Goal: Information Seeking & Learning: Learn about a topic

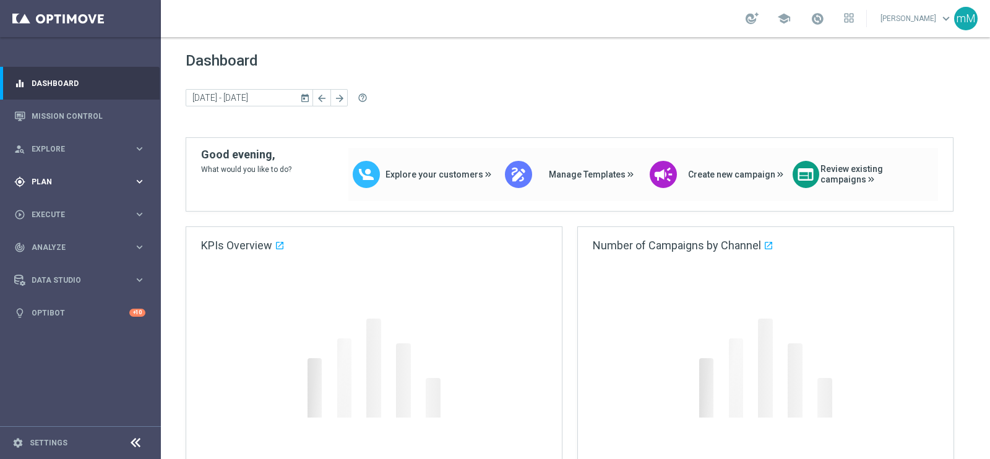
click at [56, 178] on span "Plan" at bounding box center [83, 181] width 102 height 7
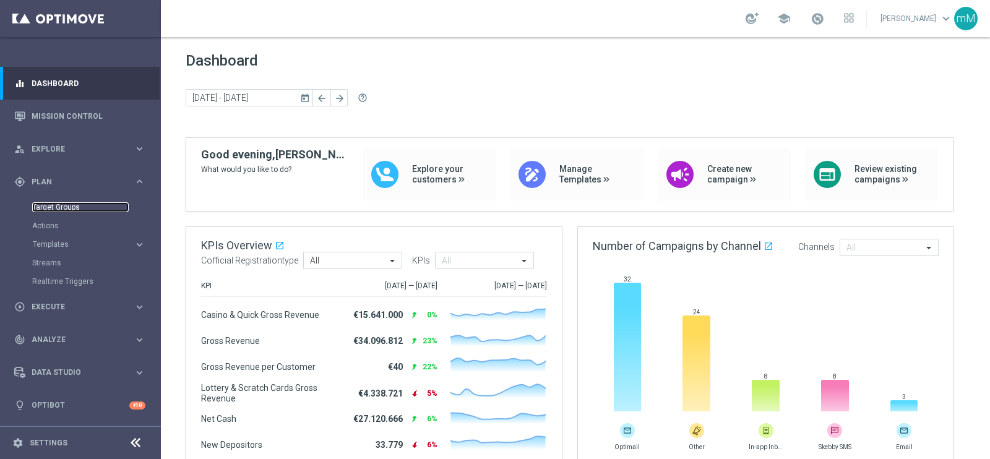
click at [62, 207] on link "Target Groups" at bounding box center [80, 207] width 97 height 10
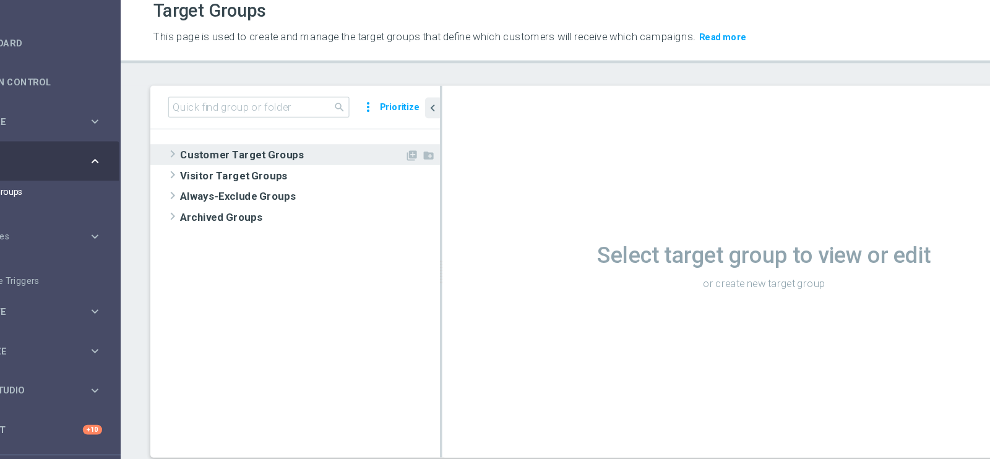
click at [280, 177] on span "Customer Target Groups" at bounding box center [303, 176] width 187 height 17
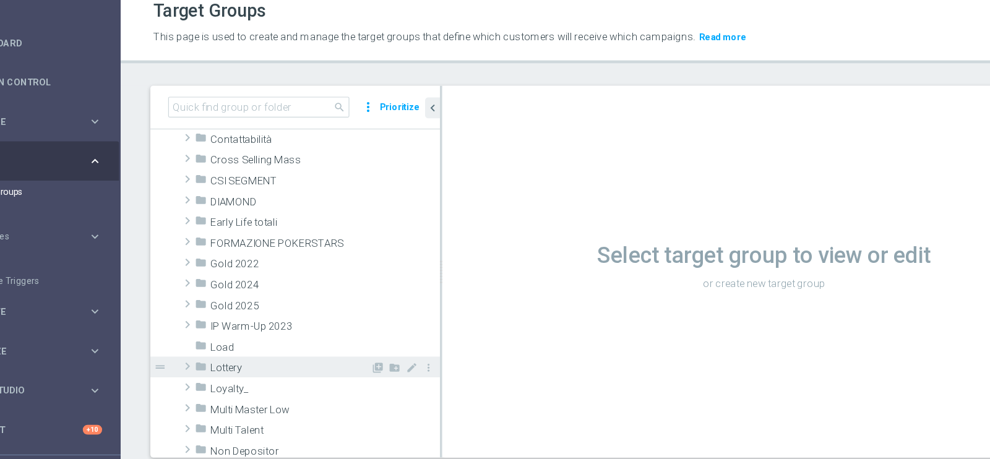
click at [274, 355] on span "Lottery" at bounding box center [302, 354] width 133 height 11
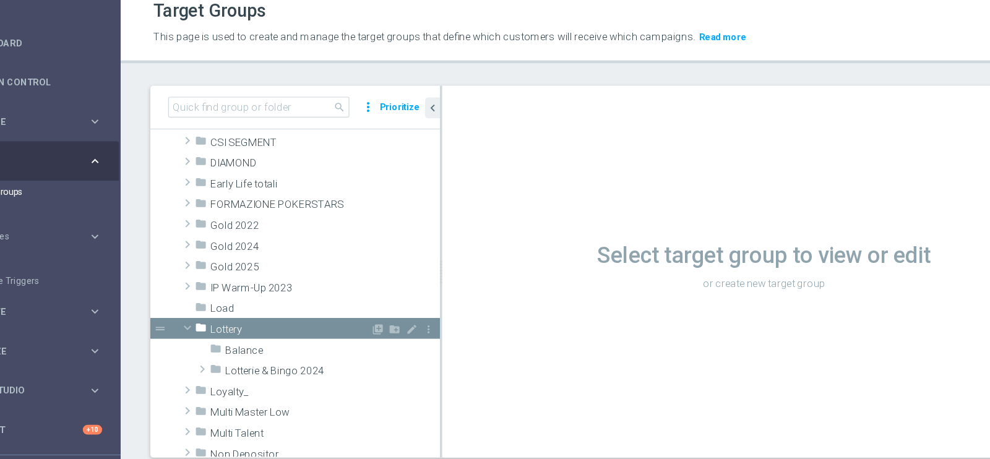
click at [274, 355] on span "Lotterie & Bingo 2024" at bounding box center [337, 357] width 179 height 11
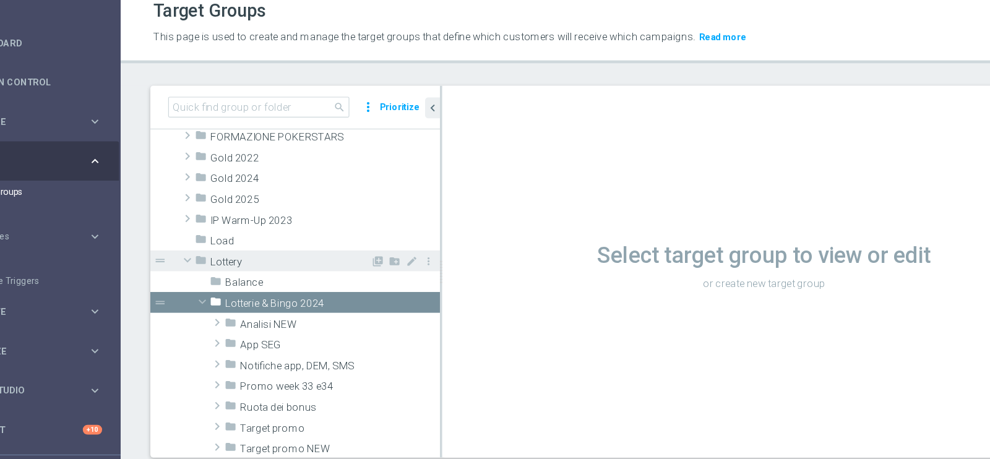
scroll to position [224, 0]
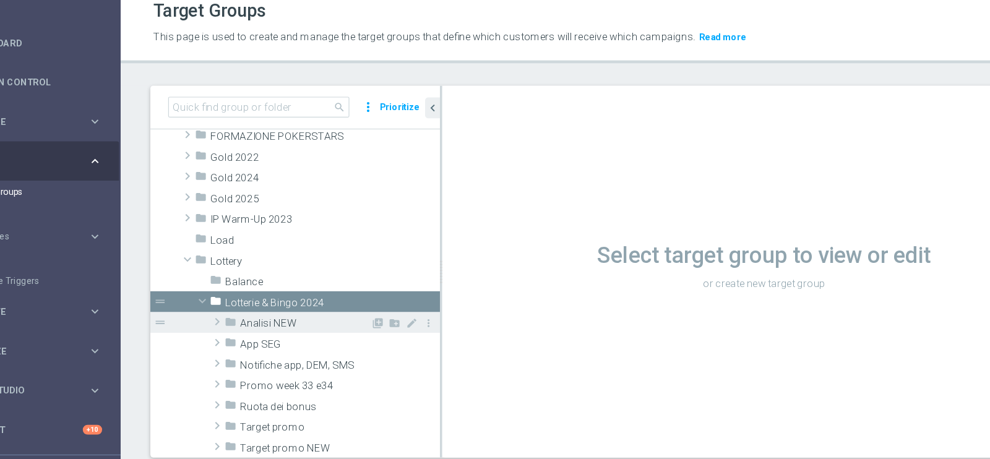
click at [298, 319] on span "Analisi NEW" at bounding box center [315, 317] width 108 height 11
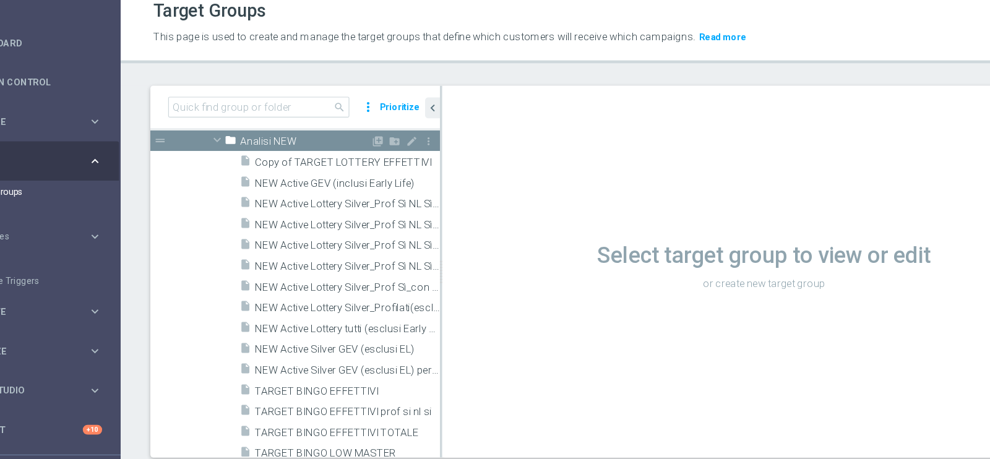
scroll to position [376, 0]
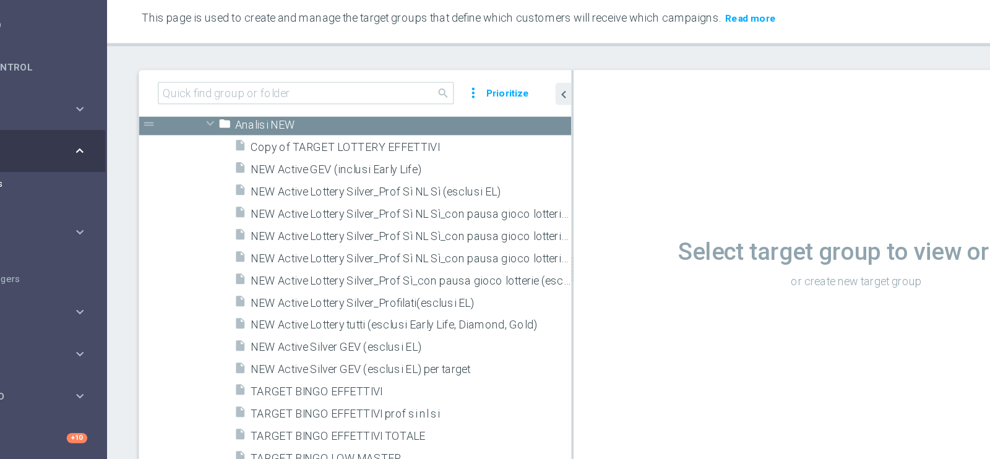
drag, startPoint x: 428, startPoint y: 301, endPoint x: 546, endPoint y: 290, distance: 118.7
click at [546, 290] on as-split "search more_vert Prioritize Customer Target Groups library_add create_new_folder" at bounding box center [576, 274] width 780 height 310
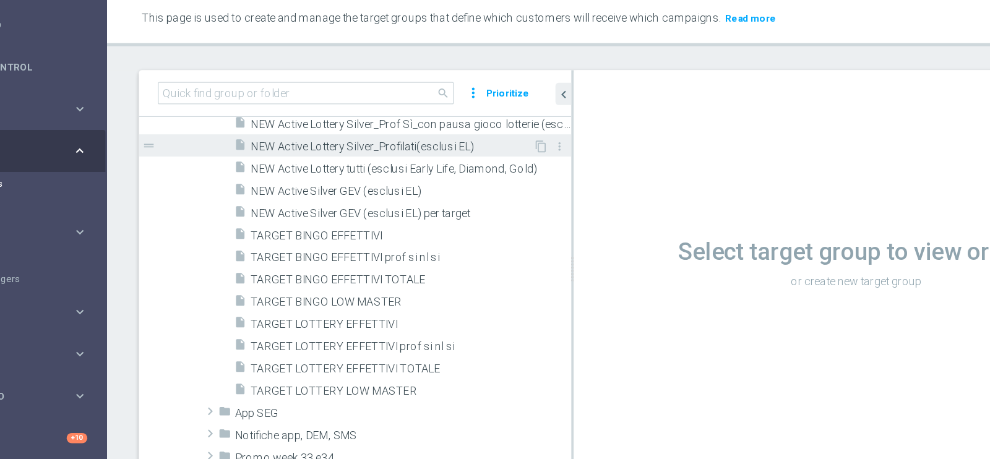
scroll to position [494, 0]
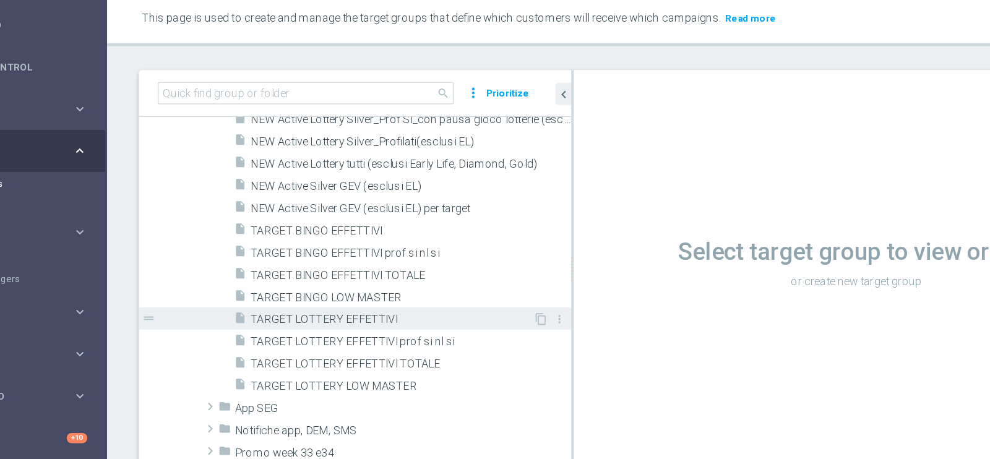
click at [346, 313] on span "TARGET LOTTERY EFFETTIVI" at bounding box center [383, 313] width 220 height 11
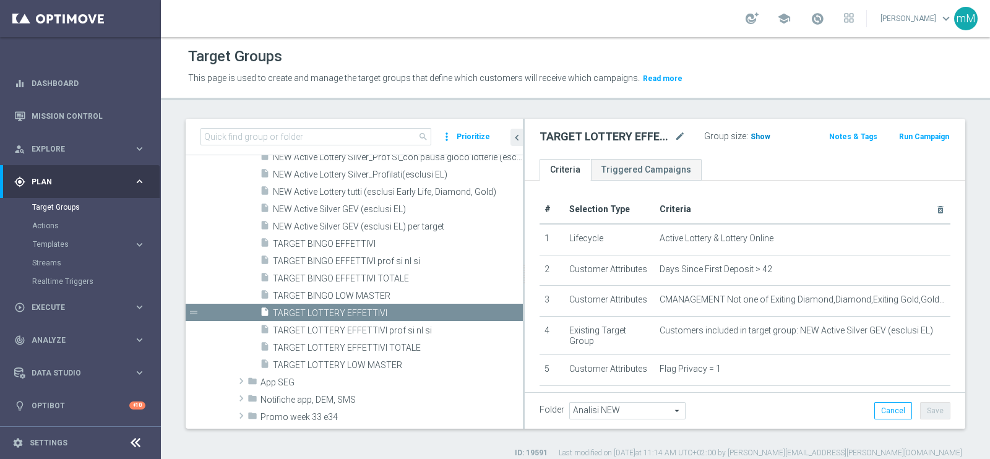
click at [750, 130] on h3 "Show" at bounding box center [761, 137] width 22 height 14
click at [757, 132] on span "69,643" at bounding box center [764, 138] width 26 height 12
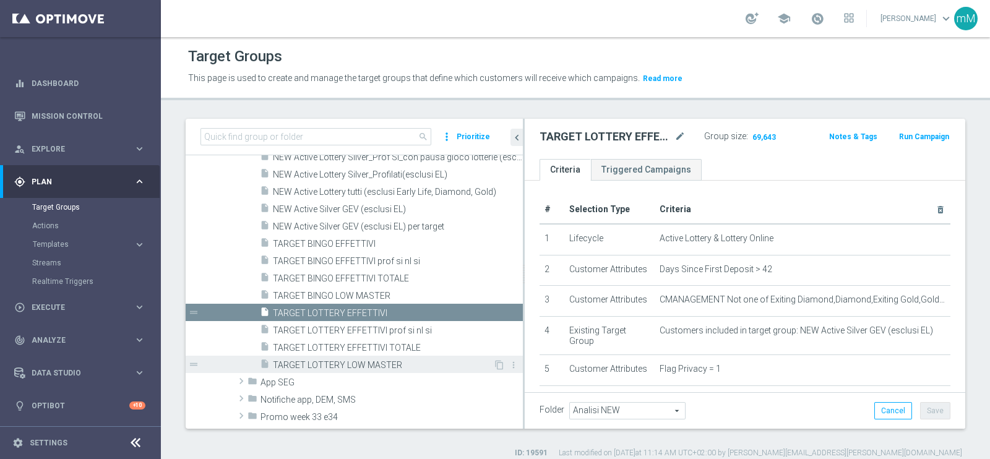
click at [365, 363] on span "TARGET LOTTERY LOW MASTER" at bounding box center [383, 365] width 220 height 11
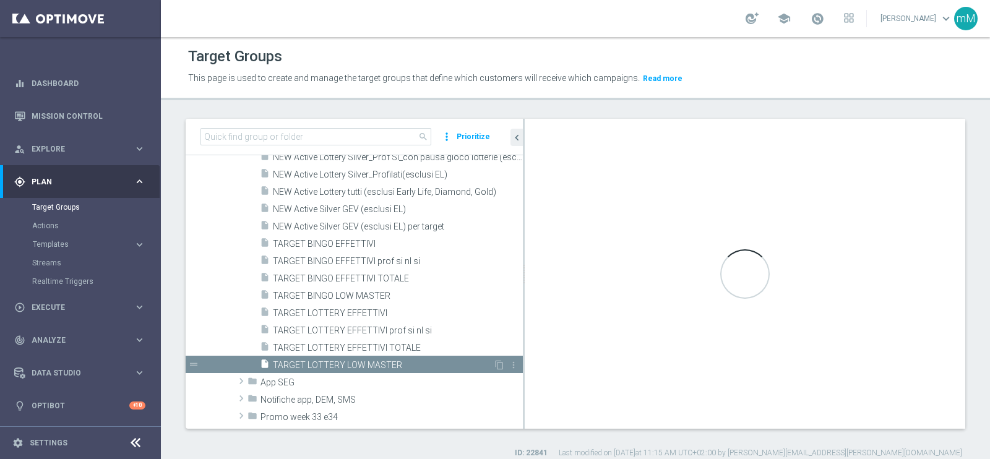
type textarea "(1 and 2 and 3 and 4 and 5 and 6 and 7 and 8 and 12 and 13 and (11 or (9 and 10…"
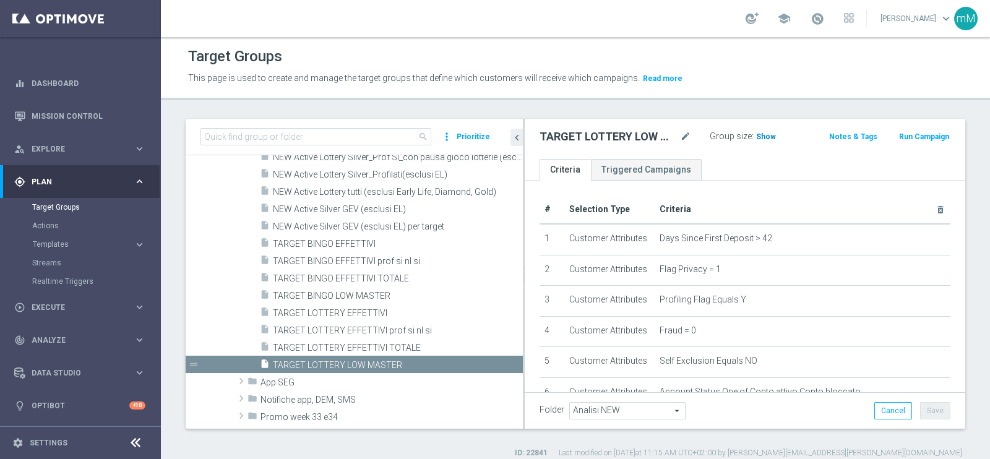
click at [760, 135] on span "Show" at bounding box center [766, 136] width 20 height 9
click at [758, 134] on span "2,320" at bounding box center [768, 138] width 22 height 12
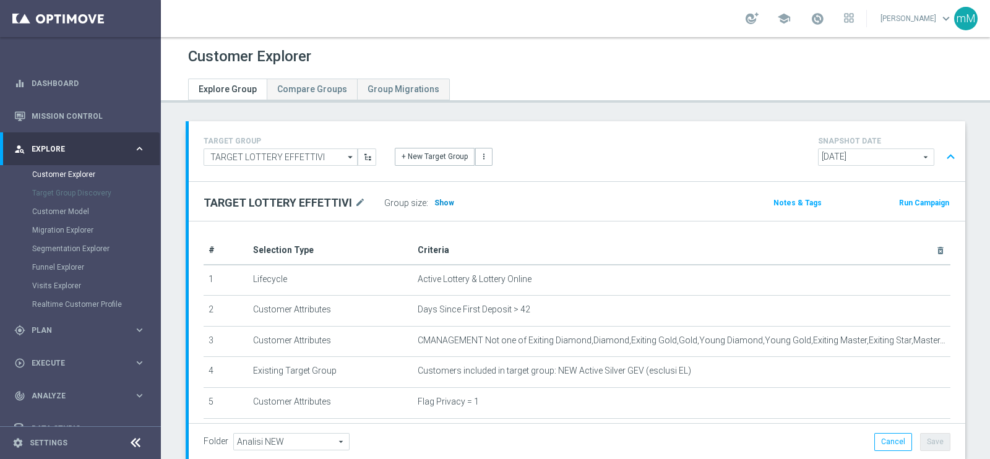
click at [443, 208] on h3 "Show" at bounding box center [444, 203] width 22 height 14
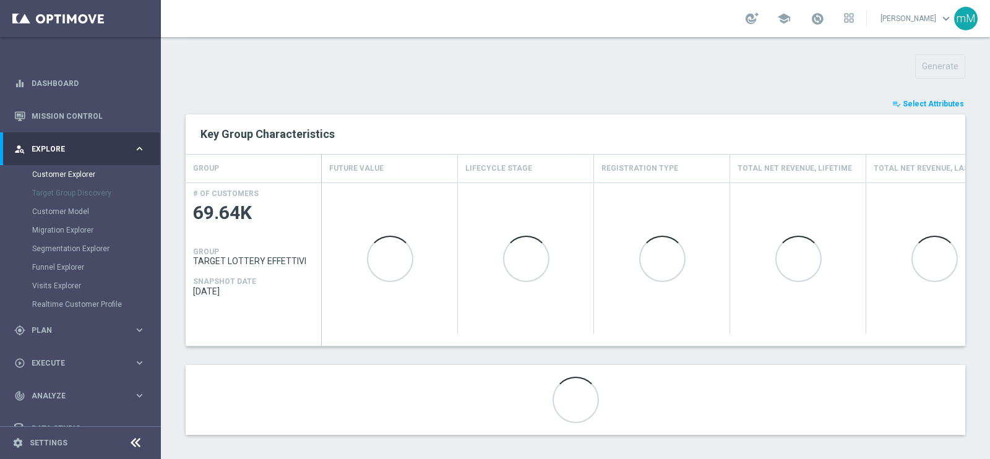
scroll to position [432, 0]
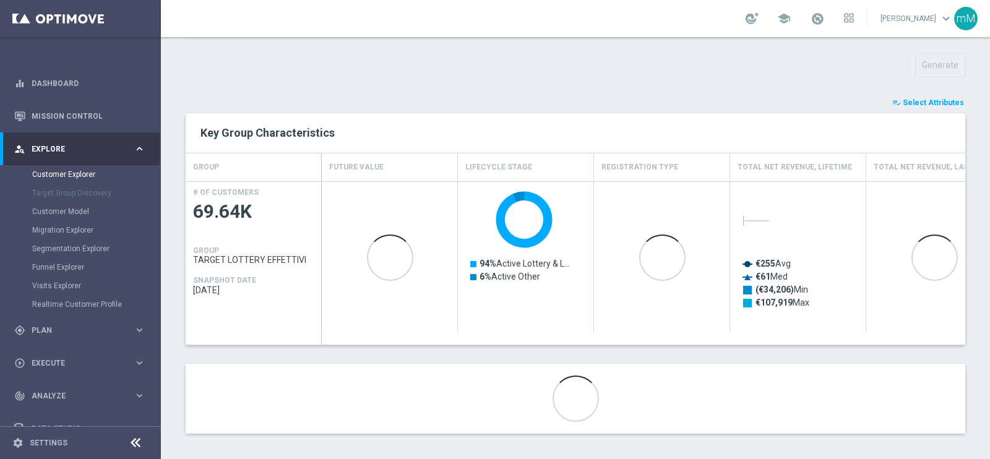
click at [936, 103] on span "Select Attributes" at bounding box center [933, 102] width 61 height 9
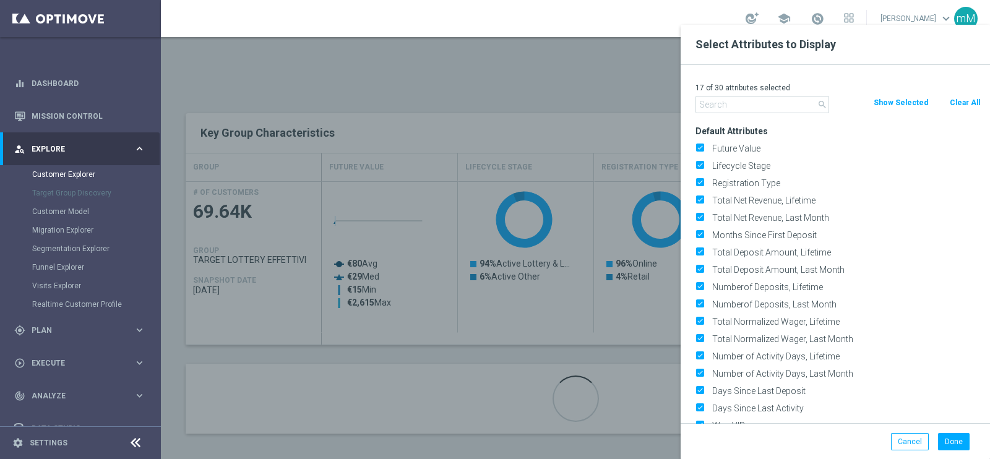
click at [966, 99] on button "Clear All" at bounding box center [965, 103] width 33 height 14
checkbox input "false"
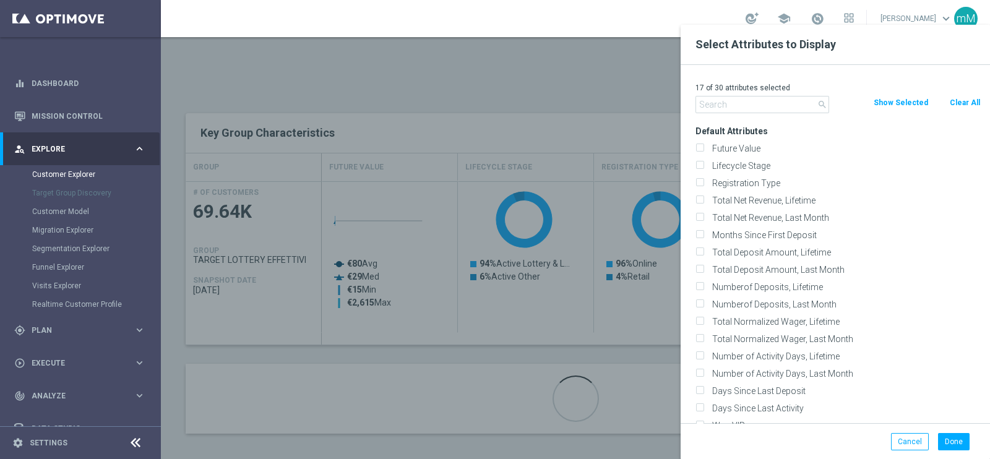
checkbox input "false"
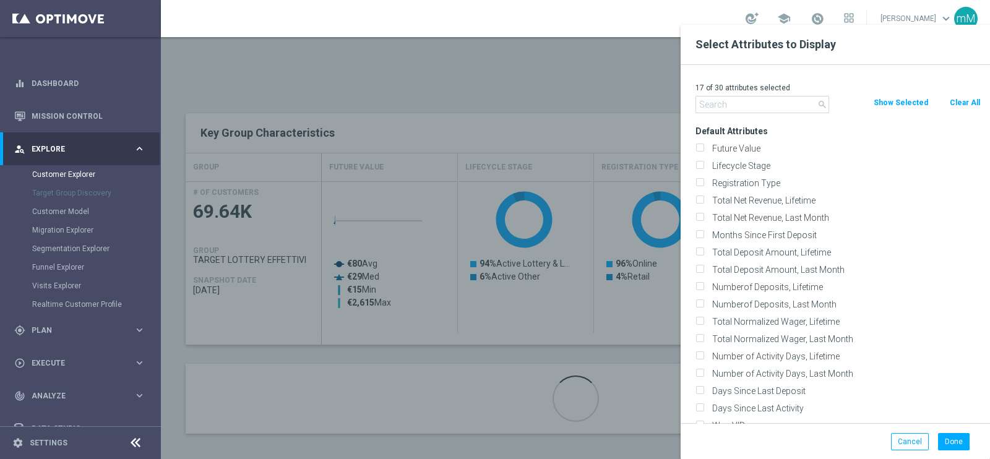
checkbox input "false"
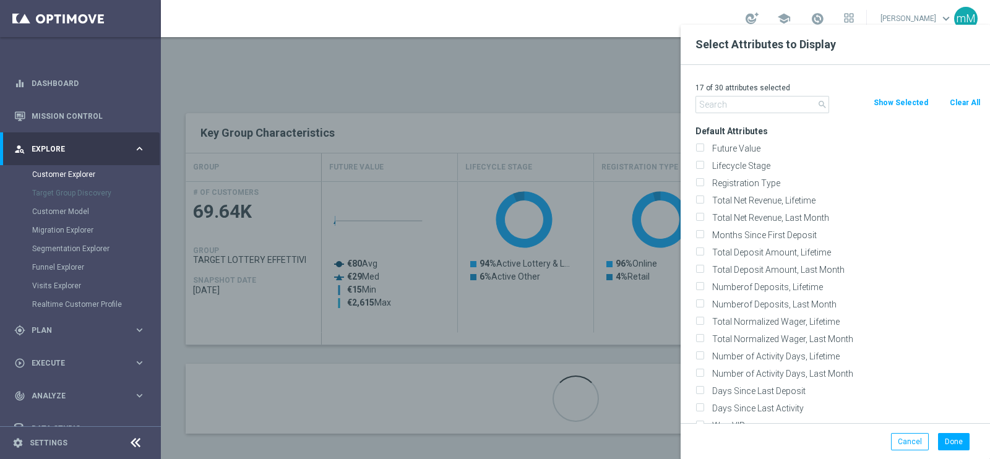
checkbox input "false"
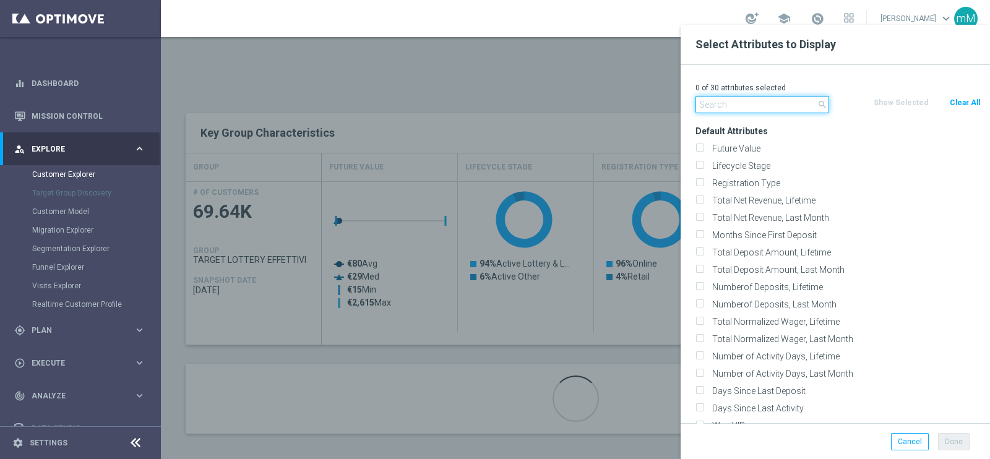
click at [767, 113] on input "text" at bounding box center [763, 104] width 134 height 17
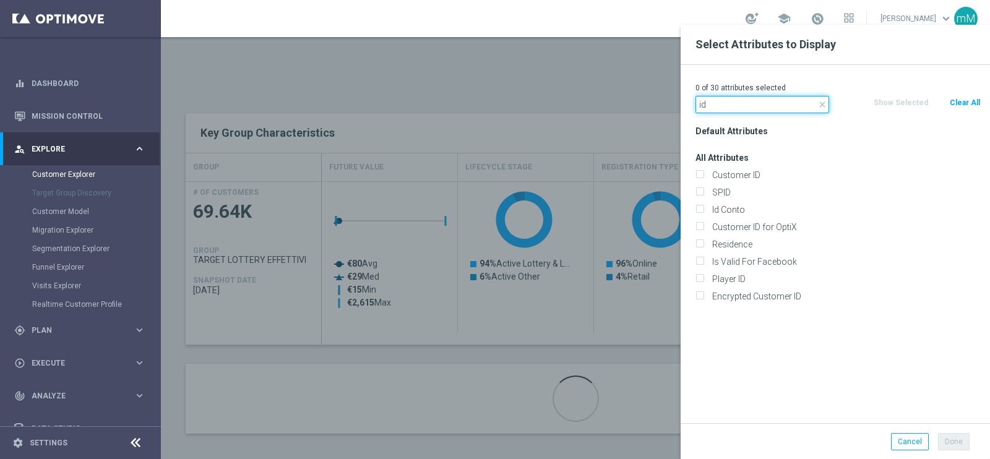
type input "id"
click at [701, 209] on input "Id Conto" at bounding box center [700, 211] width 8 height 8
checkbox input "true"
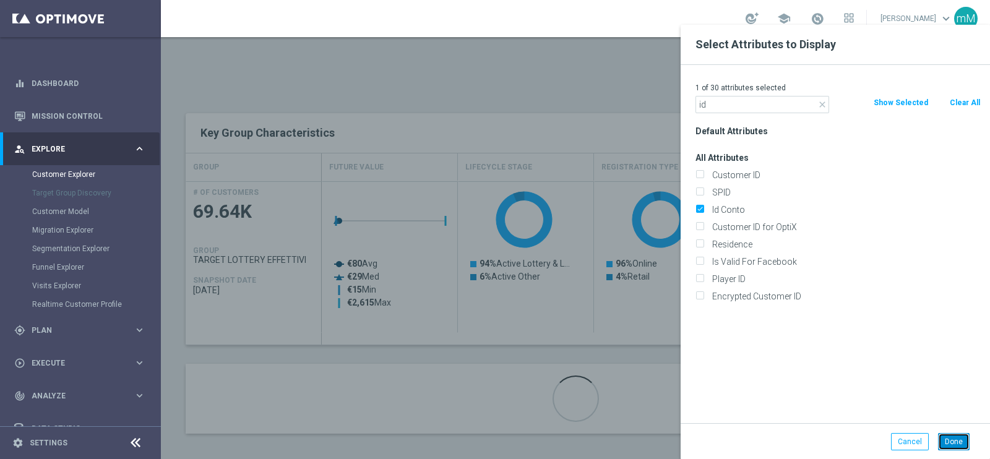
click at [946, 438] on button "Done" at bounding box center [954, 441] width 32 height 17
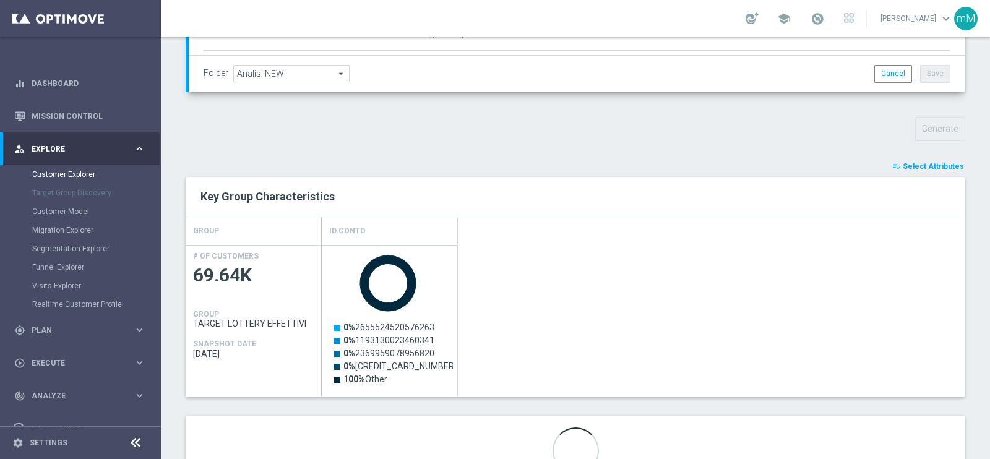
scroll to position [424, 0]
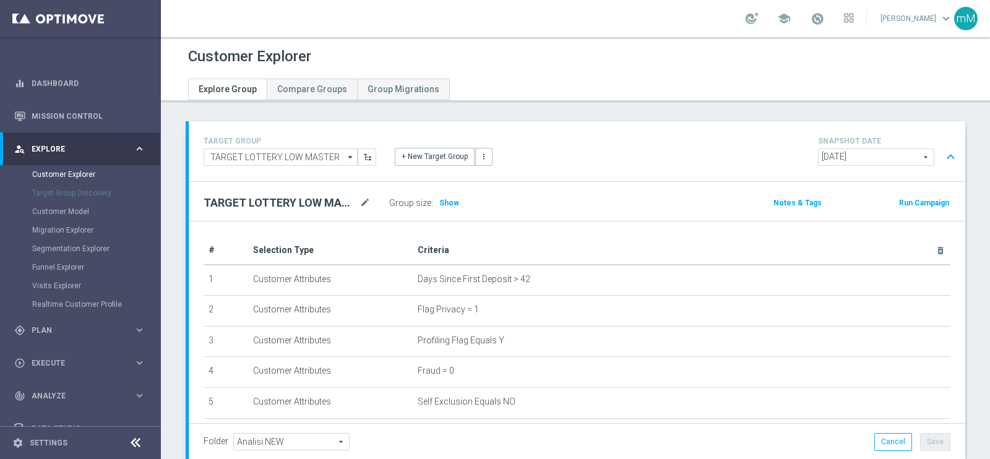
click at [439, 194] on div "Group size : Show" at bounding box center [451, 202] width 124 height 17
click at [452, 203] on span "Show" at bounding box center [449, 203] width 20 height 9
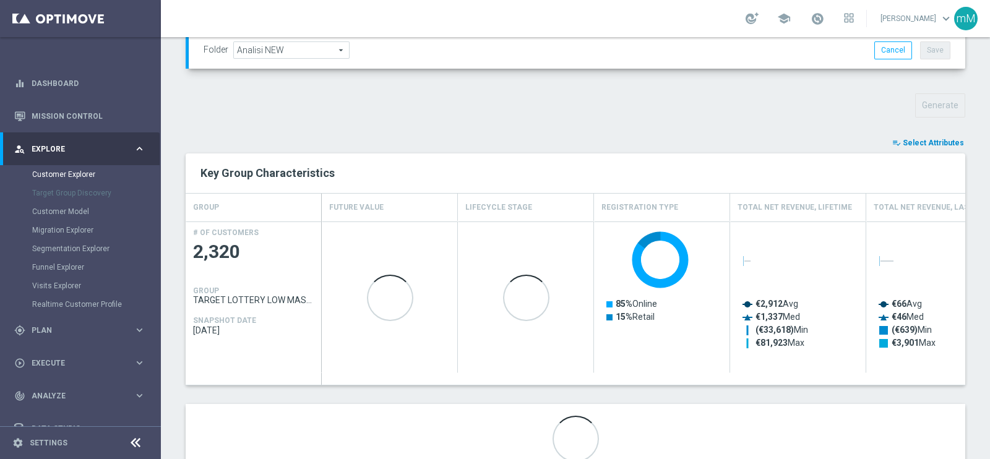
scroll to position [392, 0]
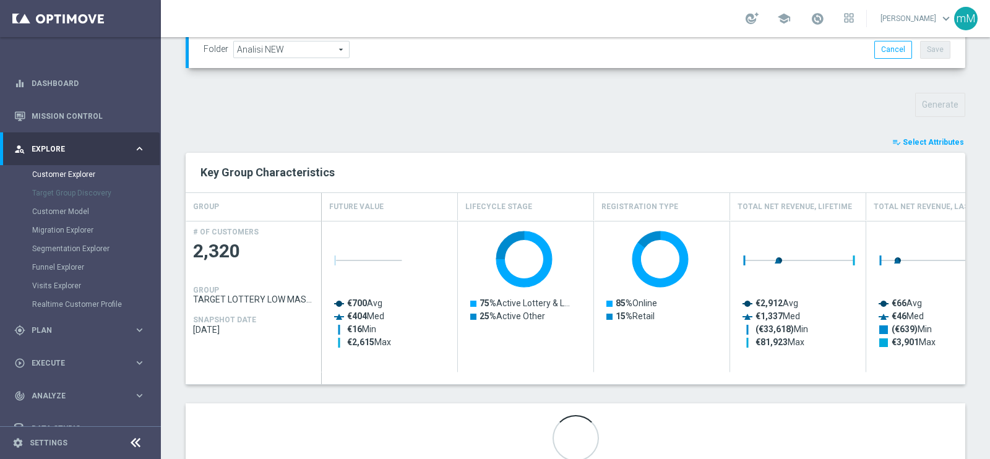
click at [923, 142] on span "Select Attributes" at bounding box center [933, 142] width 61 height 9
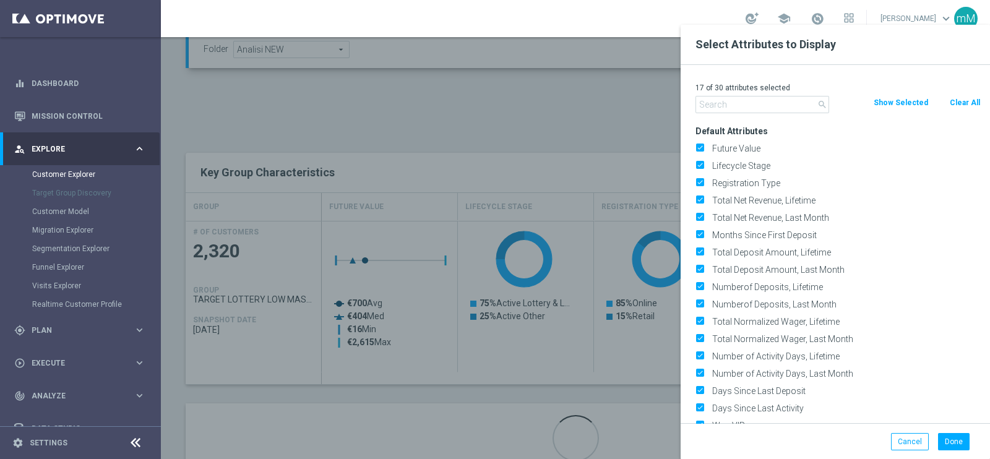
click at [971, 103] on button "Clear All" at bounding box center [965, 103] width 33 height 14
checkbox input "false"
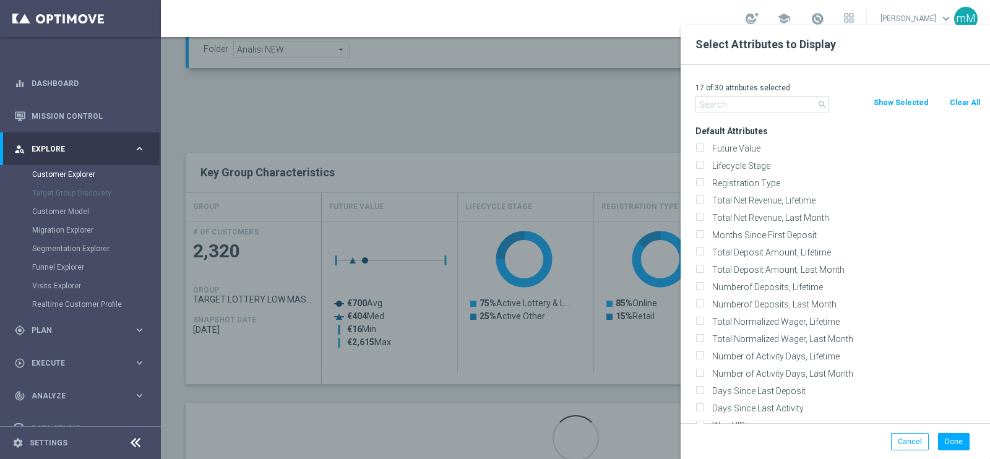
checkbox input "false"
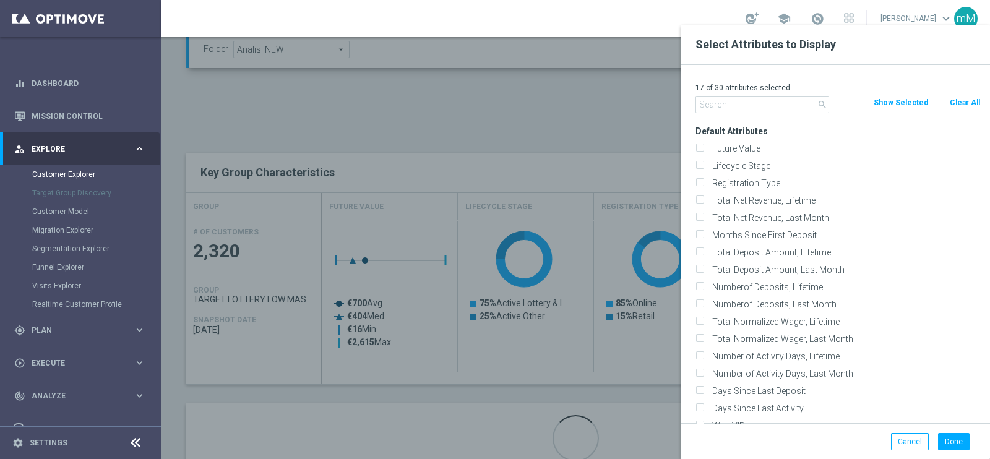
checkbox input "false"
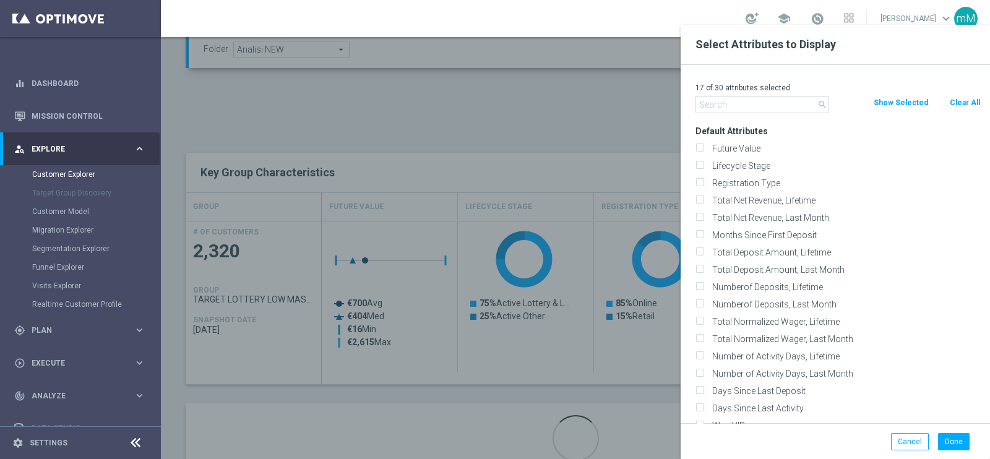
checkbox input "false"
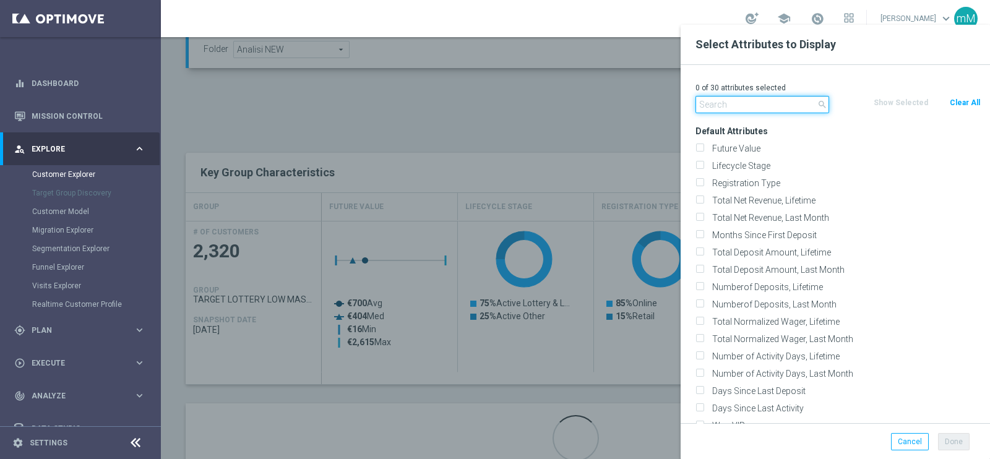
click at [771, 108] on input "text" at bounding box center [763, 104] width 134 height 17
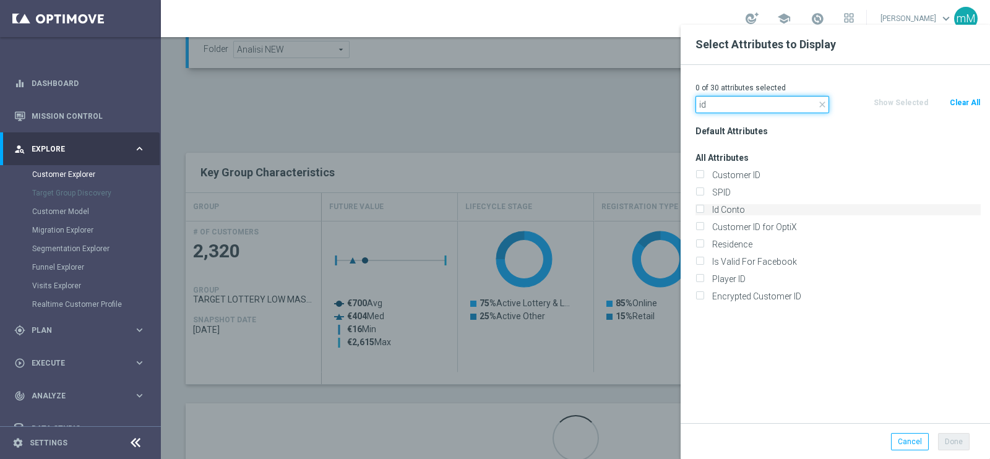
type input "id"
click at [730, 209] on label "Id Conto" at bounding box center [844, 209] width 273 height 11
click at [704, 209] on input "Id Conto" at bounding box center [700, 211] width 8 height 8
checkbox input "true"
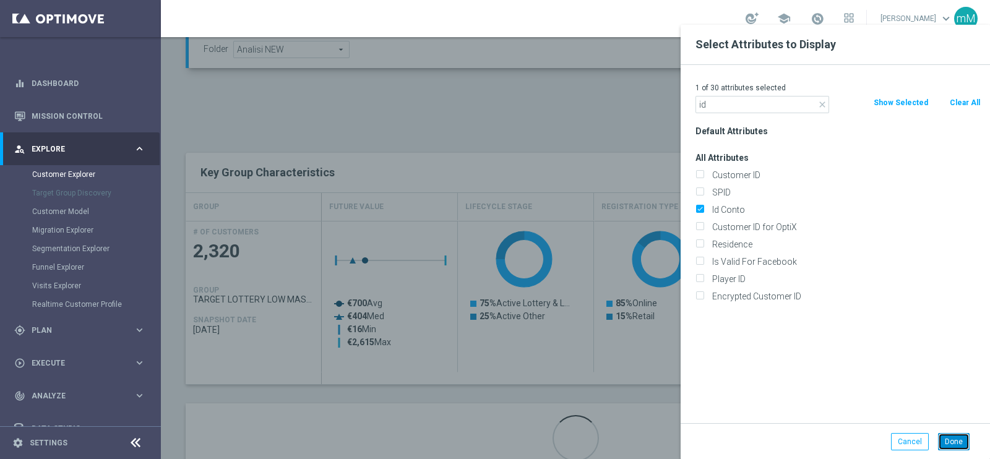
click at [948, 436] on button "Done" at bounding box center [954, 441] width 32 height 17
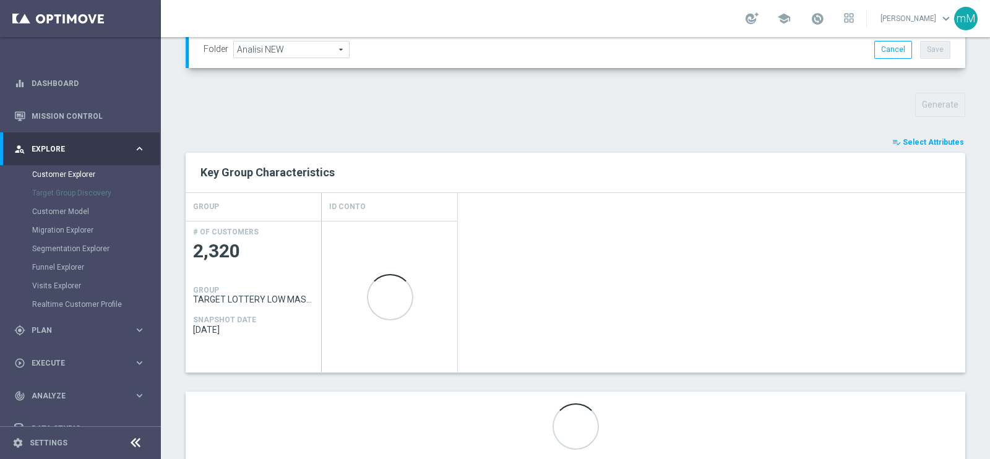
scroll to position [424, 0]
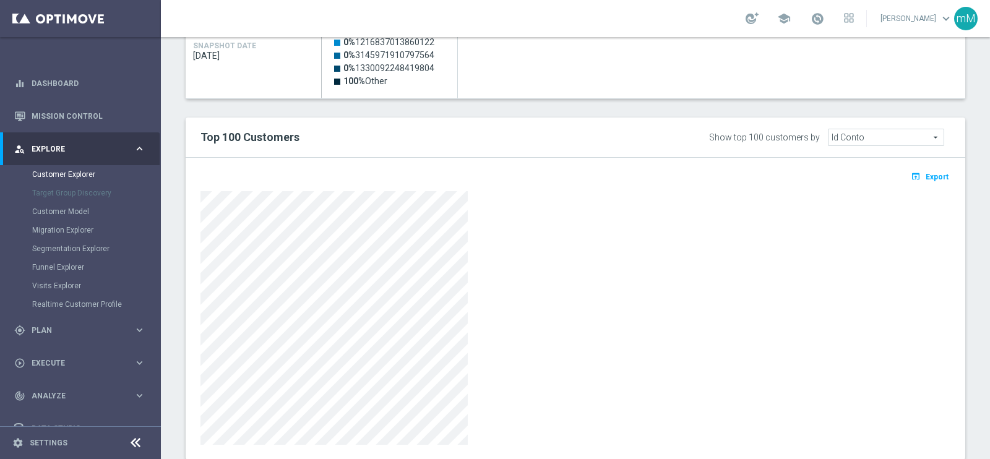
scroll to position [675, 0]
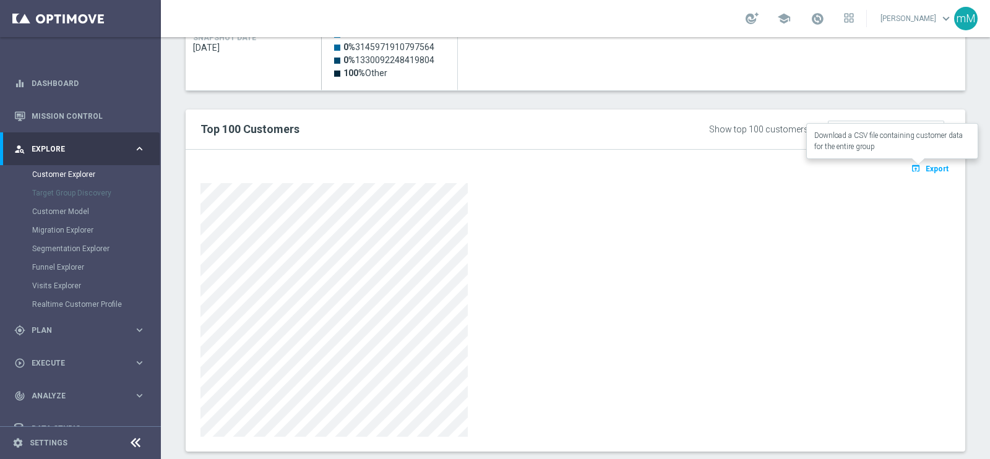
click at [914, 168] on button "open_in_browser Export" at bounding box center [929, 168] width 41 height 16
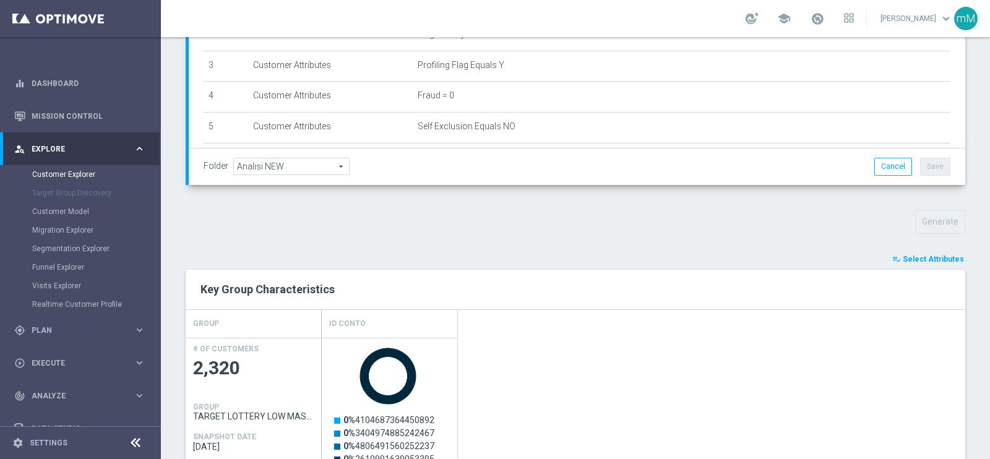
scroll to position [316, 0]
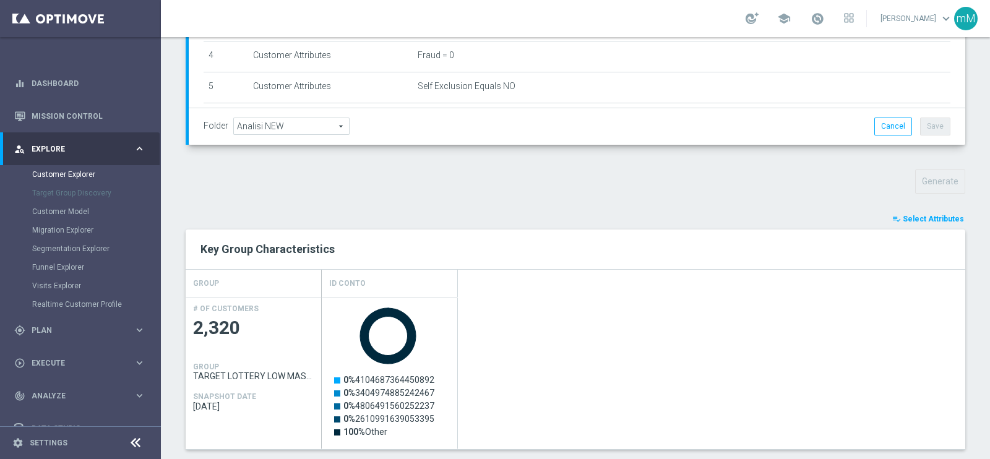
click at [913, 224] on button "playlist_add_check Select Attributes" at bounding box center [928, 219] width 74 height 14
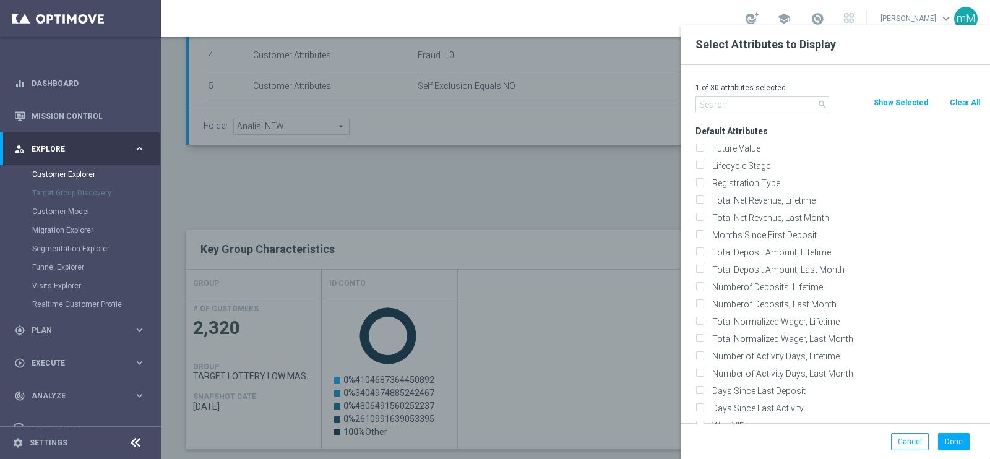
click at [596, 313] on div at bounding box center [656, 254] width 990 height 459
click at [948, 438] on button "Done" at bounding box center [954, 441] width 32 height 17
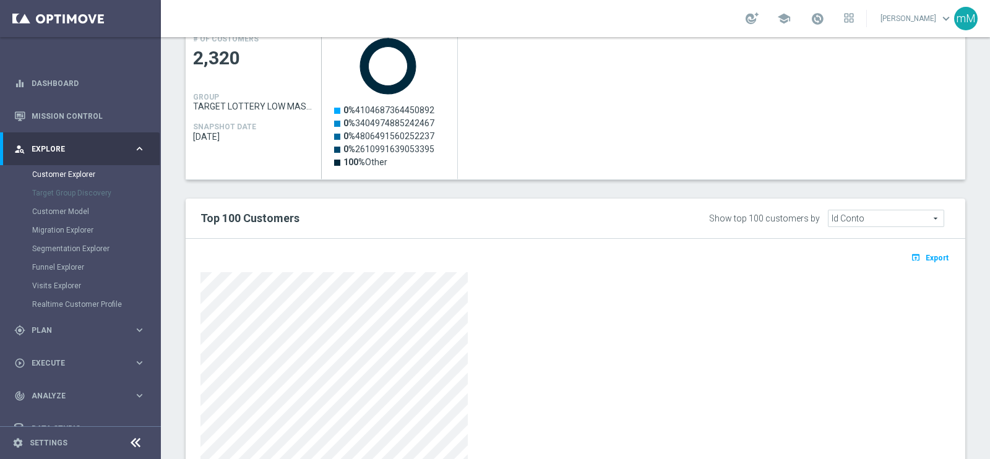
scroll to position [587, 0]
click at [926, 253] on span "Export" at bounding box center [937, 257] width 23 height 9
